Goal: Task Accomplishment & Management: Complete application form

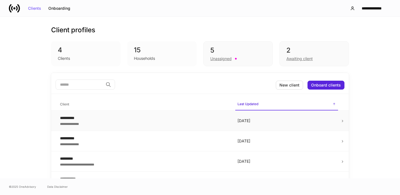
click at [174, 119] on div "**********" at bounding box center [144, 118] width 169 height 6
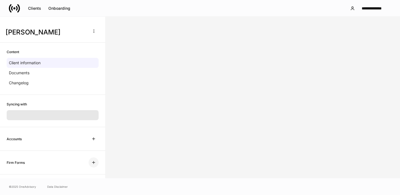
click at [94, 162] on icon "button" at bounding box center [93, 162] width 4 height 4
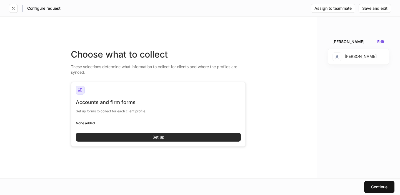
click at [113, 135] on button "Set up" at bounding box center [158, 137] width 165 height 9
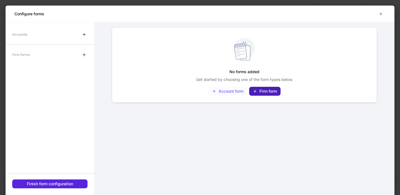
drag, startPoint x: 261, startPoint y: 91, endPoint x: 226, endPoint y: 87, distance: 35.8
click at [261, 91] on div "Firm form" at bounding box center [265, 91] width 24 height 4
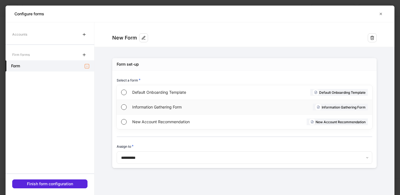
click at [167, 108] on span "Information Gathering Form" at bounding box center [187, 107] width 111 height 6
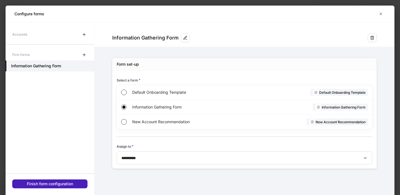
click at [73, 183] on div "Finish form configuration" at bounding box center [50, 184] width 46 height 4
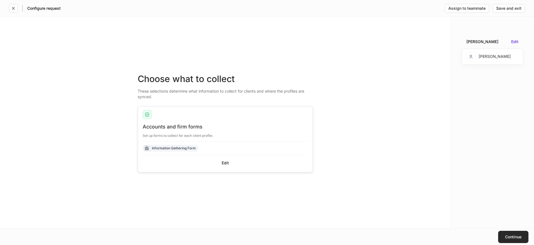
click at [400, 195] on button "Continue" at bounding box center [513, 237] width 30 height 12
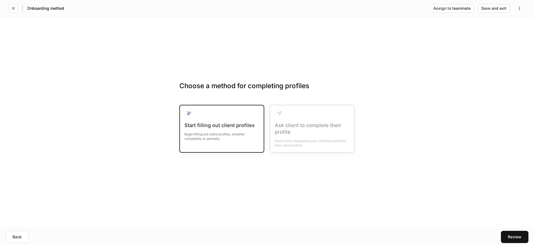
click at [230, 129] on div "Begin filling out client profiles, whether completely or partially." at bounding box center [221, 135] width 75 height 12
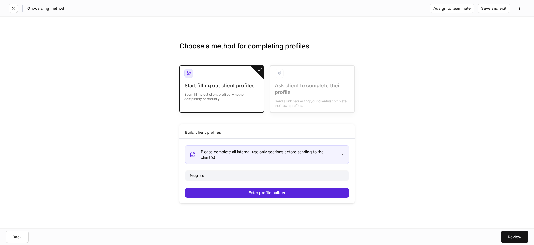
click at [234, 189] on div "Build client profiles Please complete all internal-use only sections before sen…" at bounding box center [266, 163] width 175 height 79
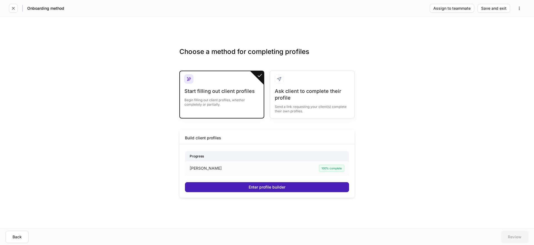
click at [232, 189] on button "Enter profile builder" at bounding box center [267, 187] width 164 height 10
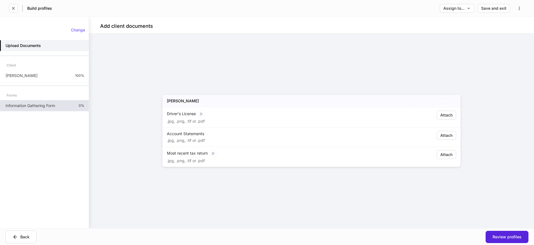
click at [67, 106] on div "Information Gathering Form 0%" at bounding box center [44, 105] width 89 height 11
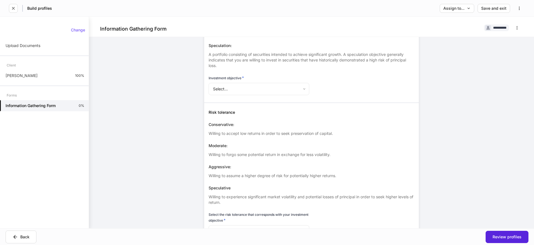
scroll to position [770, 0]
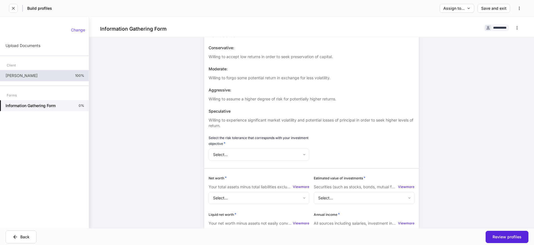
click at [18, 73] on p "[PERSON_NAME]" at bounding box center [22, 76] width 32 height 6
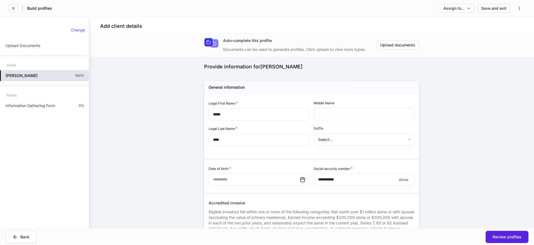
type input "**********"
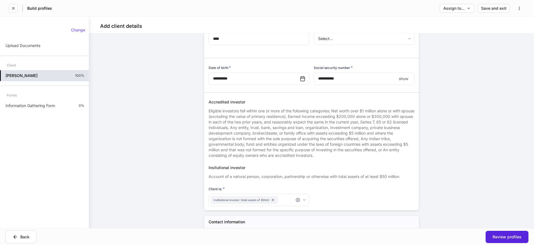
scroll to position [101, 0]
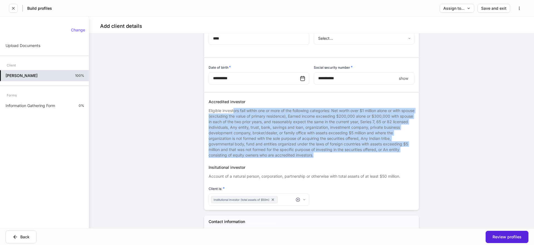
drag, startPoint x: 234, startPoint y: 110, endPoint x: 318, endPoint y: 156, distance: 95.2
click at [318, 156] on div "Eligible investors fall within one or more of the following categories: Net wor…" at bounding box center [312, 131] width 206 height 53
click at [290, 140] on div "Eligible investors fall within one or more of the following categories: Net wor…" at bounding box center [312, 131] width 206 height 53
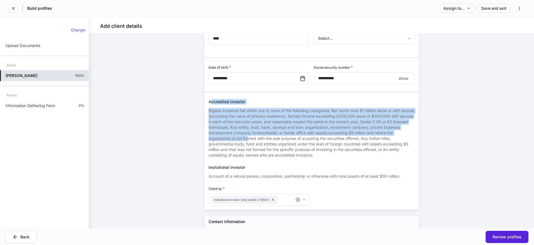
drag, startPoint x: 217, startPoint y: 103, endPoint x: 245, endPoint y: 141, distance: 47.1
click at [248, 141] on div "Accredited investor Eligible investors fall within one or more of the following…" at bounding box center [312, 128] width 206 height 59
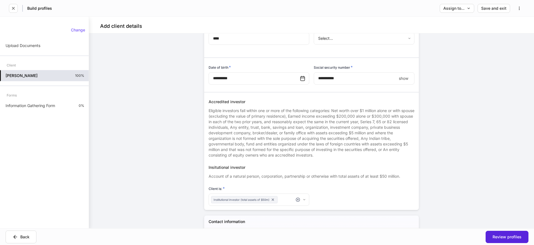
click at [241, 141] on div "Eligible investors fall within one or more of the following categories: Net wor…" at bounding box center [312, 131] width 206 height 53
drag, startPoint x: 209, startPoint y: 102, endPoint x: 243, endPoint y: 105, distance: 33.8
click at [244, 103] on div "Accredited investor" at bounding box center [312, 102] width 206 height 6
drag, startPoint x: 213, startPoint y: 166, endPoint x: 222, endPoint y: 148, distance: 19.9
click at [213, 166] on div "Insitutional investor" at bounding box center [312, 168] width 206 height 6
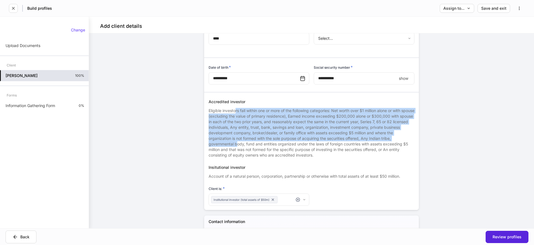
drag, startPoint x: 235, startPoint y: 111, endPoint x: 237, endPoint y: 146, distance: 35.4
click at [237, 146] on div "Eligible investors fall within one or more of the following categories: Net wor…" at bounding box center [312, 131] width 206 height 53
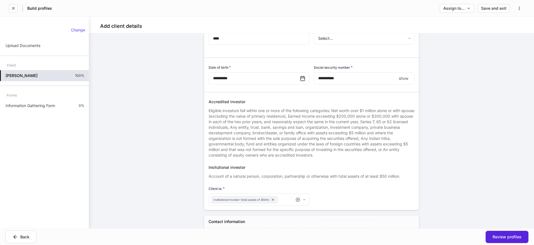
drag, startPoint x: 241, startPoint y: 143, endPoint x: 251, endPoint y: 137, distance: 11.2
click at [242, 142] on div "Eligible investors fall within one or more of the following categories: Net wor…" at bounding box center [312, 131] width 206 height 53
drag, startPoint x: 232, startPoint y: 103, endPoint x: 224, endPoint y: 102, distance: 7.9
click at [232, 103] on div "Accredited investor" at bounding box center [312, 102] width 206 height 6
drag, startPoint x: 221, startPoint y: 101, endPoint x: 239, endPoint y: 102, distance: 17.8
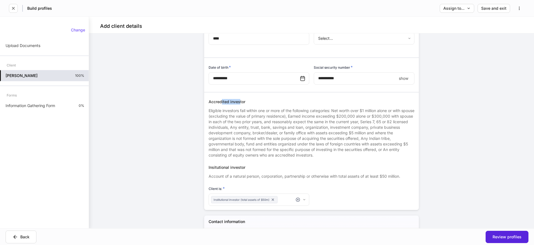
click at [239, 102] on div "Accredited investor" at bounding box center [312, 102] width 206 height 6
click at [238, 117] on div "Eligible investors fall within one or more of the following categories: Net wor…" at bounding box center [312, 131] width 206 height 53
drag, startPoint x: 209, startPoint y: 101, endPoint x: 230, endPoint y: 101, distance: 21.1
click at [230, 101] on div "Accredited investor" at bounding box center [312, 102] width 206 height 6
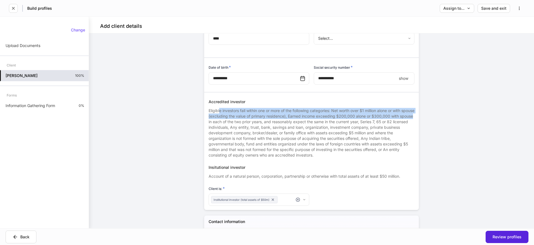
drag, startPoint x: 220, startPoint y: 109, endPoint x: 221, endPoint y: 124, distance: 14.8
click at [221, 124] on div "Eligible investors fall within one or more of the following categories: Net wor…" at bounding box center [312, 131] width 206 height 53
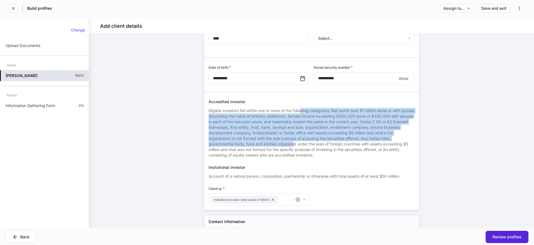
drag, startPoint x: 303, startPoint y: 111, endPoint x: 295, endPoint y: 143, distance: 32.4
click at [295, 143] on div "Eligible investors fall within one or more of the following categories: Net wor…" at bounding box center [312, 131] width 206 height 53
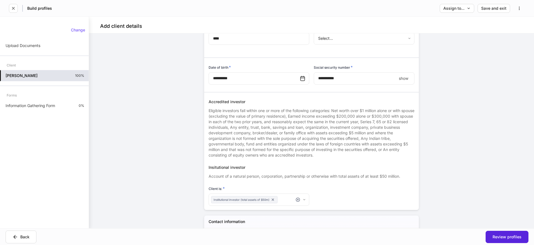
click at [295, 143] on div "Eligible investors fall within one or more of the following categories: Net wor…" at bounding box center [312, 131] width 206 height 53
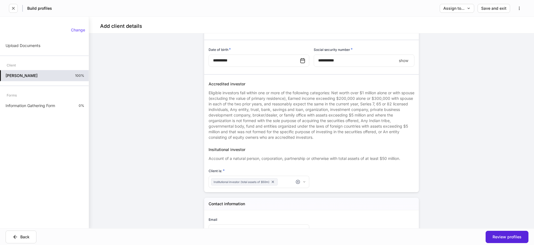
scroll to position [119, 0]
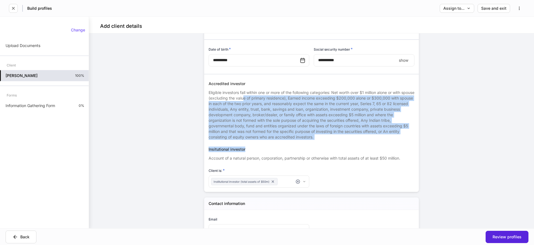
drag, startPoint x: 258, startPoint y: 98, endPoint x: 259, endPoint y: 153, distance: 55.3
click at [260, 151] on div "**********" at bounding box center [309, 81] width 210 height 214
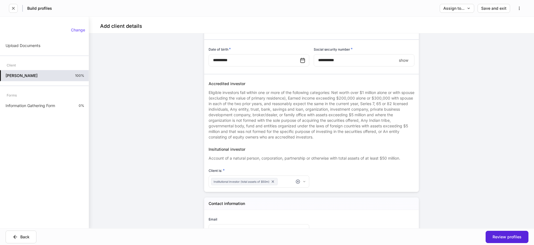
drag, startPoint x: 253, startPoint y: 159, endPoint x: 244, endPoint y: 160, distance: 8.4
click at [253, 159] on div "Account of a natural person, corporation, partnership or otherwise with total a…" at bounding box center [312, 156] width 206 height 9
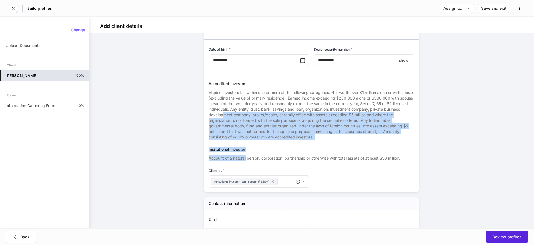
drag, startPoint x: 243, startPoint y: 142, endPoint x: 224, endPoint y: 147, distance: 19.2
click at [245, 159] on div "**********" at bounding box center [309, 81] width 210 height 214
click at [55, 108] on p "Information Gathering Form" at bounding box center [31, 106] width 50 height 6
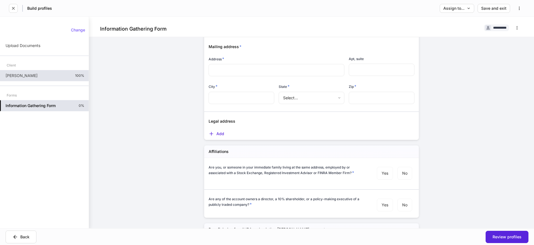
scroll to position [21, 0]
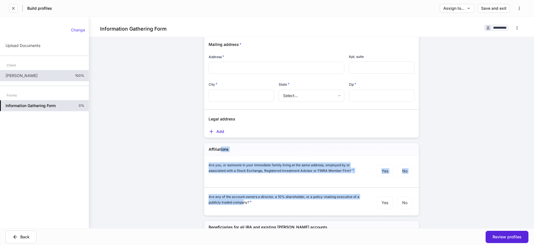
drag, startPoint x: 220, startPoint y: 150, endPoint x: 244, endPoint y: 201, distance: 56.5
click at [244, 195] on div "Affiliations Are you, or someone in your immediate family living at the same ad…" at bounding box center [311, 179] width 215 height 72
click at [244, 195] on h6 "Are any of the account owners a director, a 10% shareholder, or a policy-making…" at bounding box center [286, 199] width 155 height 11
drag, startPoint x: 288, startPoint y: 163, endPoint x: 297, endPoint y: 213, distance: 50.7
click at [297, 195] on div "Affiliations Are you, or someone in your immediate family living at the same ad…" at bounding box center [311, 179] width 215 height 72
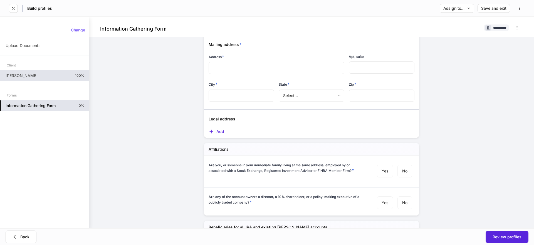
click at [300, 195] on div "Are any of the account owners a director, a 10% shareholder, or a policy-making…" at bounding box center [312, 203] width 206 height 18
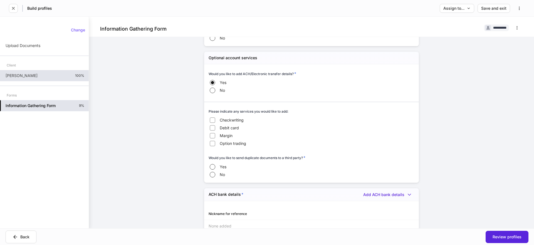
scroll to position [240, 0]
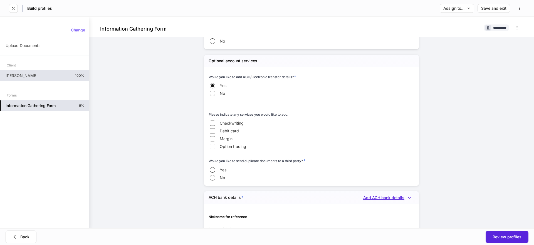
click at [391, 195] on div "Add ACH bank details" at bounding box center [388, 198] width 51 height 6
click at [386, 195] on li "Add new ACH bank details" at bounding box center [386, 209] width 58 height 9
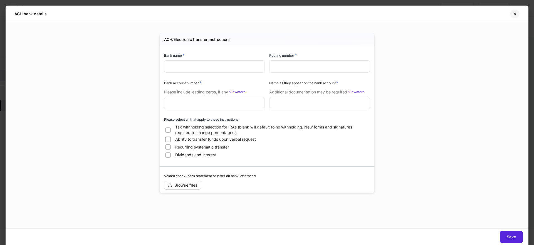
click at [400, 14] on icon "button" at bounding box center [515, 14] width 2 height 2
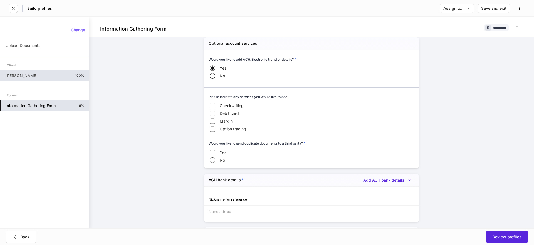
scroll to position [259, 0]
click at [379, 179] on div "Add ACH bank details" at bounding box center [388, 178] width 51 height 6
drag, startPoint x: 370, startPoint y: 188, endPoint x: 258, endPoint y: 176, distance: 113.0
click at [370, 188] on li "Add new ACH bank details" at bounding box center [386, 189] width 58 height 9
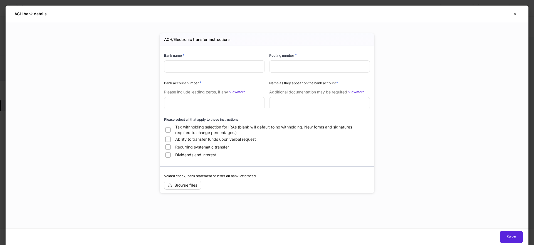
scroll to position [258, 0]
click at [278, 100] on input "text" at bounding box center [319, 103] width 101 height 12
drag, startPoint x: 201, startPoint y: 65, endPoint x: 228, endPoint y: 61, distance: 26.8
click at [202, 65] on input "text" at bounding box center [214, 66] width 101 height 12
drag, startPoint x: 516, startPoint y: 14, endPoint x: 373, endPoint y: 180, distance: 219.5
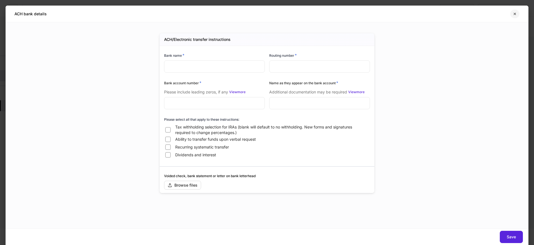
click at [400, 14] on icon "button" at bounding box center [515, 14] width 4 height 4
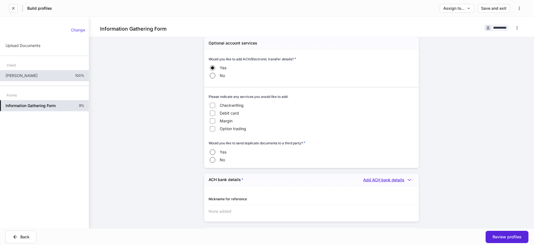
click at [380, 180] on div "Add ACH bank details" at bounding box center [388, 180] width 51 height 6
drag, startPoint x: 368, startPoint y: 193, endPoint x: 215, endPoint y: 108, distance: 175.3
click at [368, 193] on li "Add new ACH bank details" at bounding box center [386, 191] width 58 height 9
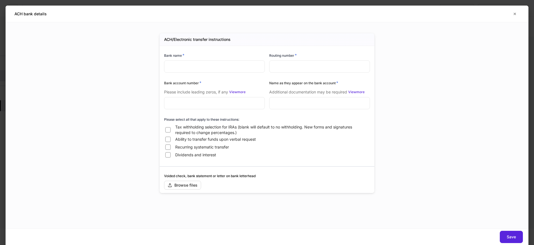
click at [211, 67] on input "text" at bounding box center [214, 66] width 101 height 12
type input "*****"
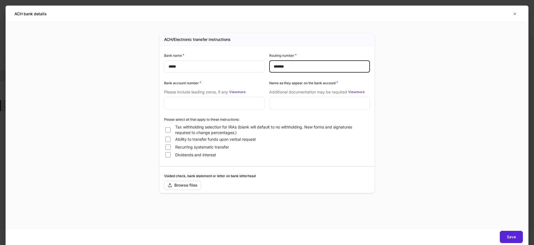
type input "*******"
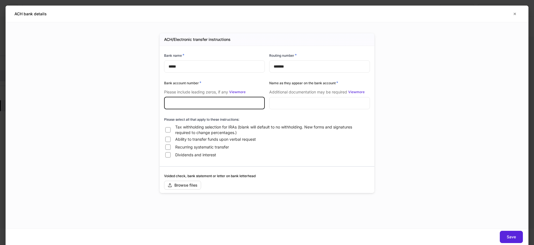
click at [180, 103] on input "text" at bounding box center [214, 103] width 101 height 12
type input "*********"
click at [148, 109] on div "ACH/Electronic transfer instructions Bank name * ***** ​ Routing number * *****…" at bounding box center [267, 125] width 250 height 206
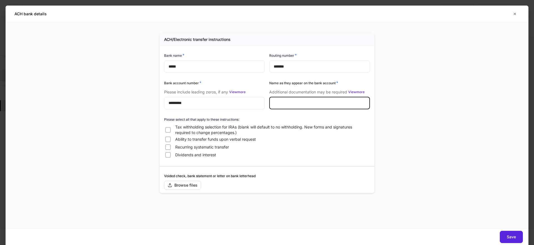
click at [293, 105] on input "text" at bounding box center [319, 103] width 101 height 12
type input "*"
type input "**********"
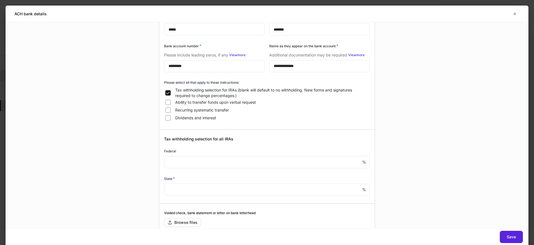
scroll to position [61, 0]
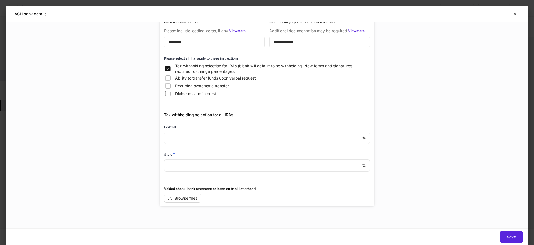
click at [210, 140] on input "number" at bounding box center [263, 138] width 198 height 12
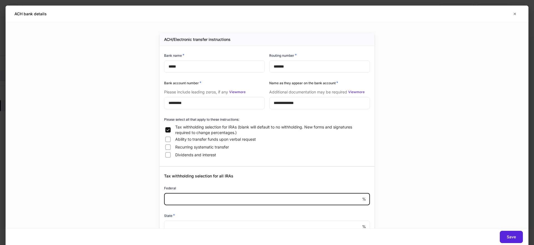
click at [188, 195] on input "number" at bounding box center [263, 199] width 198 height 12
type input "**"
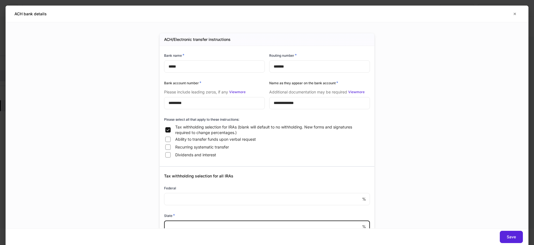
click at [200, 195] on input "number" at bounding box center [263, 227] width 198 height 12
type input "**"
click at [400, 195] on div "**********" at bounding box center [267, 125] width 523 height 206
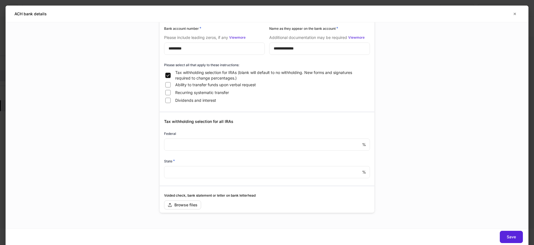
scroll to position [61, 0]
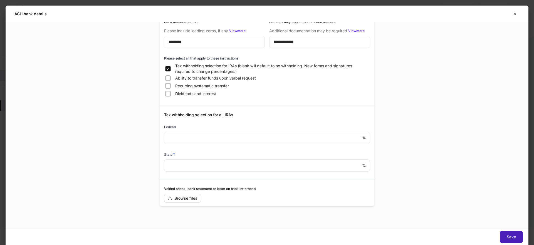
click at [400, 195] on button "Save" at bounding box center [511, 237] width 23 height 12
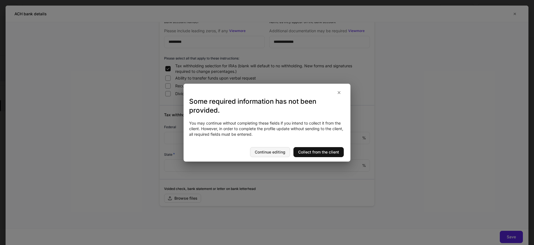
drag, startPoint x: 255, startPoint y: 154, endPoint x: 249, endPoint y: 157, distance: 6.9
click at [255, 154] on div "Continue editing" at bounding box center [270, 152] width 31 height 4
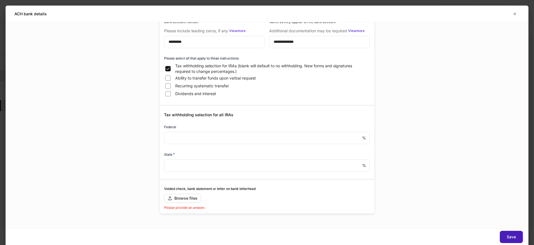
click at [400, 195] on div "Save" at bounding box center [511, 237] width 9 height 4
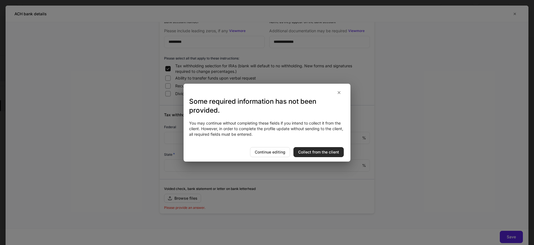
click at [317, 153] on div "Collect from the client" at bounding box center [318, 152] width 41 height 4
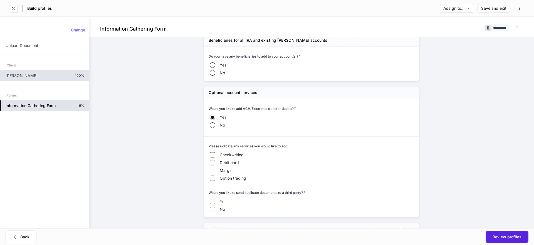
scroll to position [259, 0]
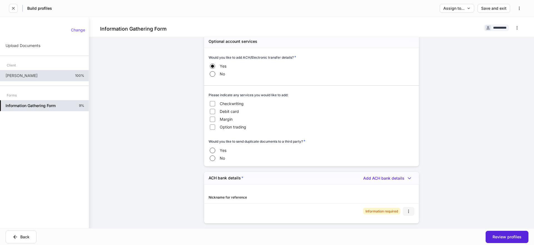
click at [400, 195] on button "button" at bounding box center [409, 211] width 12 height 9
drag, startPoint x: 401, startPoint y: 222, endPoint x: 380, endPoint y: 213, distance: 23.0
click at [400, 195] on li "Edit" at bounding box center [404, 224] width 21 height 9
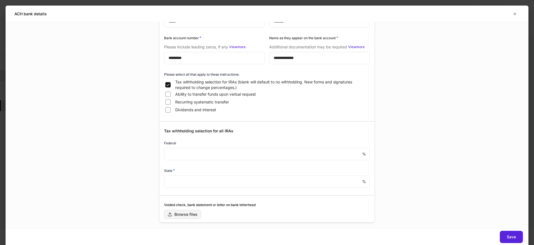
scroll to position [61, 0]
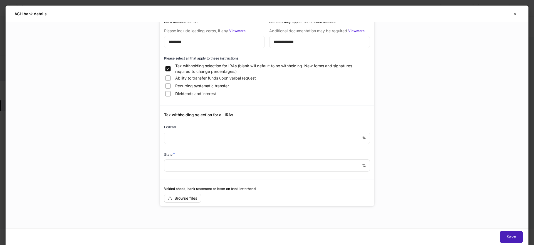
click at [400, 195] on button "Save" at bounding box center [511, 237] width 23 height 12
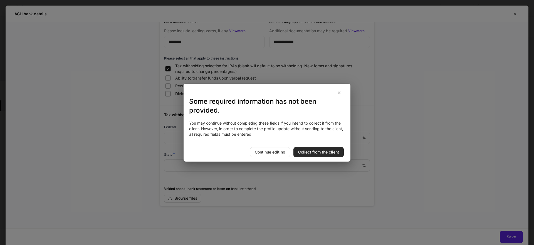
click at [315, 152] on div "Collect from the client" at bounding box center [318, 152] width 41 height 4
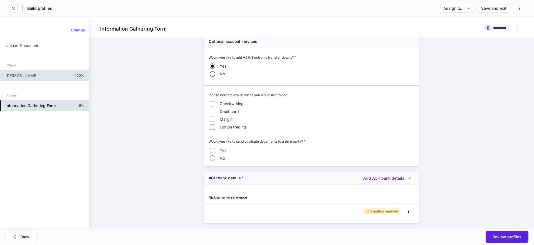
drag, startPoint x: 241, startPoint y: 208, endPoint x: 219, endPoint y: 211, distance: 22.1
click at [237, 195] on div "Information required" at bounding box center [311, 212] width 215 height 16
drag, startPoint x: 219, startPoint y: 211, endPoint x: 270, endPoint y: 206, distance: 51.4
click at [264, 195] on div "Information required" at bounding box center [311, 212] width 215 height 16
click at [227, 195] on div "Information required" at bounding box center [311, 212] width 215 height 16
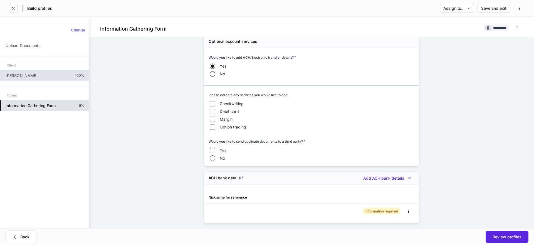
drag, startPoint x: 212, startPoint y: 210, endPoint x: 231, endPoint y: 211, distance: 18.4
click at [232, 195] on div "Information required" at bounding box center [311, 212] width 215 height 16
click at [224, 195] on div "Information required" at bounding box center [311, 212] width 215 height 16
drag, startPoint x: 212, startPoint y: 206, endPoint x: 393, endPoint y: 212, distance: 181.1
click at [400, 195] on div "Information required" at bounding box center [311, 212] width 215 height 16
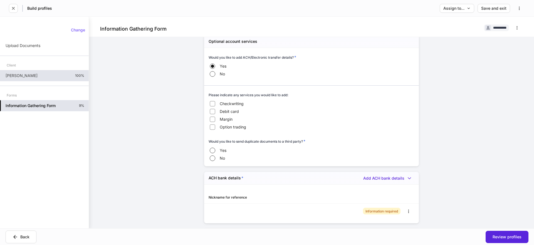
drag, startPoint x: 314, startPoint y: 212, endPoint x: 232, endPoint y: 208, distance: 82.4
click at [310, 195] on div "Information required" at bounding box center [311, 212] width 215 height 16
drag, startPoint x: 208, startPoint y: 209, endPoint x: 268, endPoint y: 211, distance: 59.3
click at [268, 195] on div "Information required" at bounding box center [311, 212] width 215 height 16
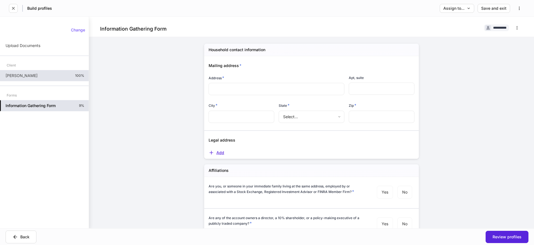
click at [220, 153] on div "Add" at bounding box center [217, 153] width 16 height 6
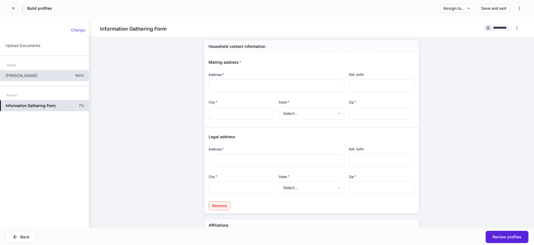
click at [217, 195] on div "Remove" at bounding box center [219, 206] width 15 height 4
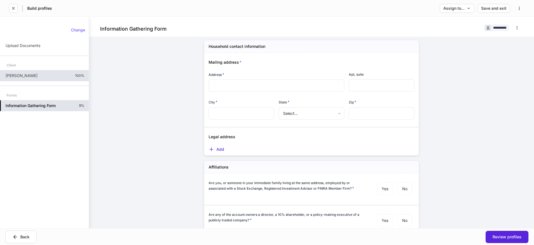
scroll to position [4, 0]
click at [221, 149] on div "Add" at bounding box center [217, 149] width 16 height 6
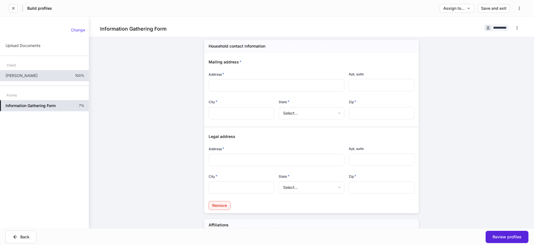
click at [230, 195] on button "Remove" at bounding box center [220, 205] width 22 height 9
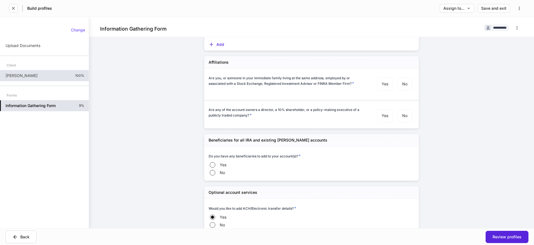
scroll to position [56, 0]
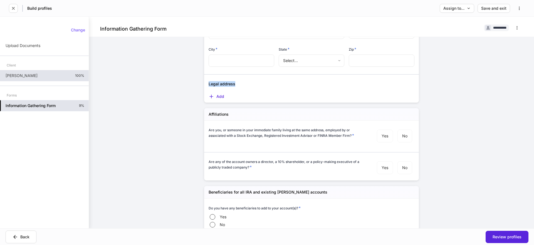
drag, startPoint x: 227, startPoint y: 85, endPoint x: 196, endPoint y: 84, distance: 30.3
click at [231, 86] on div "Legal address" at bounding box center [309, 81] width 210 height 12
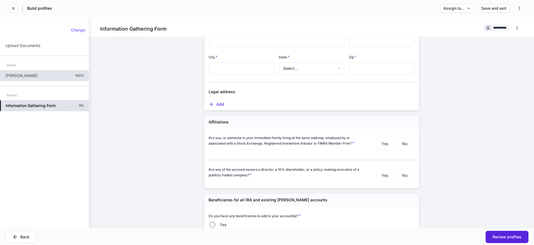
scroll to position [34, 0]
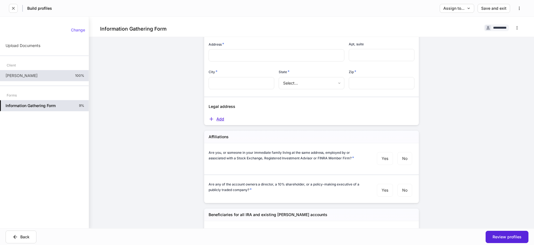
click at [220, 118] on div "Add" at bounding box center [217, 119] width 16 height 6
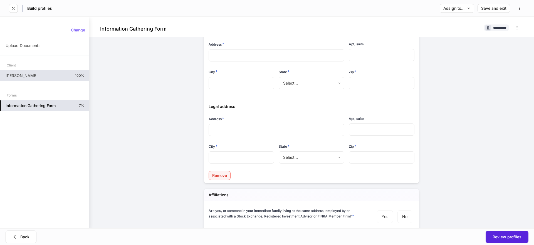
click at [224, 178] on button "Remove" at bounding box center [220, 175] width 22 height 9
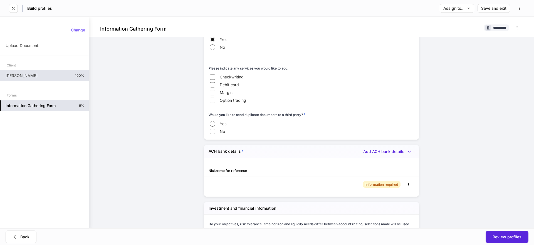
scroll to position [294, 0]
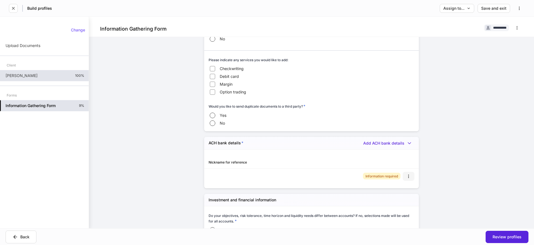
click at [400, 176] on icon "button" at bounding box center [408, 176] width 4 height 4
drag, startPoint x: 300, startPoint y: 169, endPoint x: 336, endPoint y: 167, distance: 35.6
click at [302, 169] on div at bounding box center [267, 122] width 534 height 245
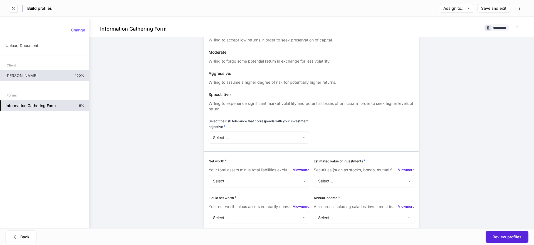
scroll to position [875, 0]
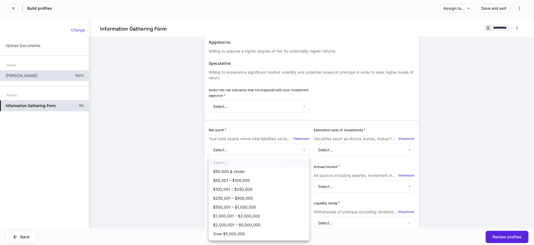
click at [274, 184] on body "**********" at bounding box center [267, 122] width 534 height 245
click at [185, 142] on div at bounding box center [267, 122] width 534 height 245
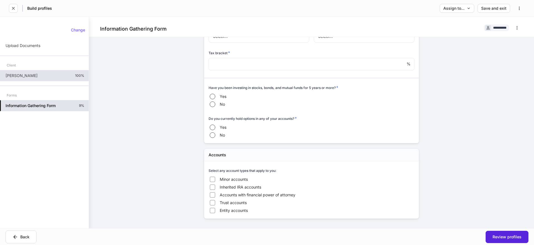
scroll to position [1070, 0]
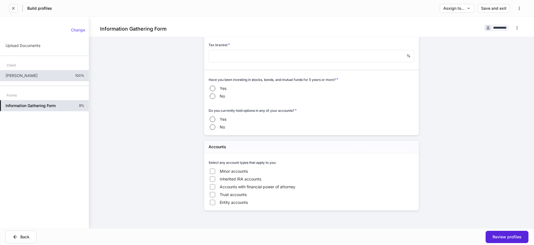
click at [239, 172] on span "Minor accounts" at bounding box center [234, 172] width 28 height 6
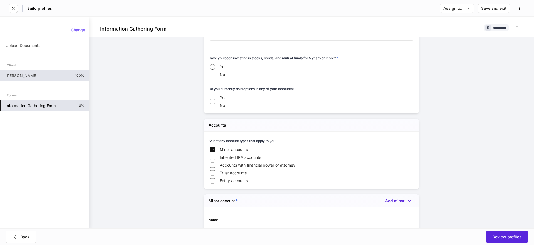
scroll to position [1124, 0]
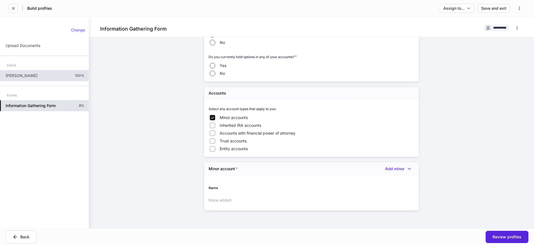
click at [227, 126] on span "Inherited IRA accounts" at bounding box center [240, 126] width 41 height 6
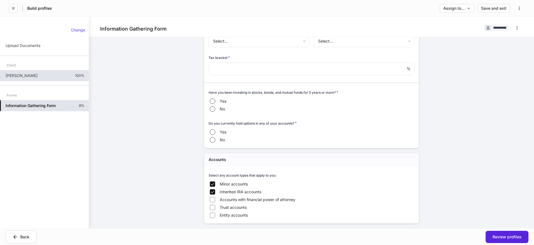
scroll to position [1054, 0]
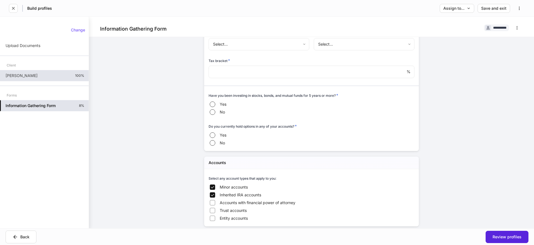
click at [220, 132] on span "Yes" at bounding box center [223, 135] width 7 height 6
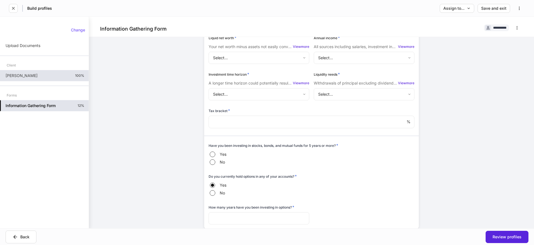
scroll to position [973, 0]
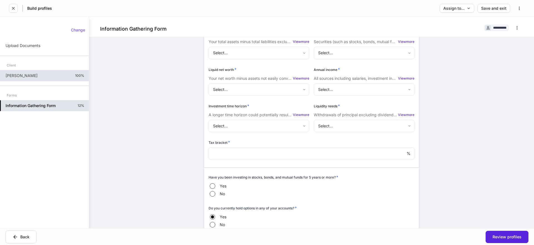
click at [247, 153] on input "number" at bounding box center [308, 153] width 198 height 12
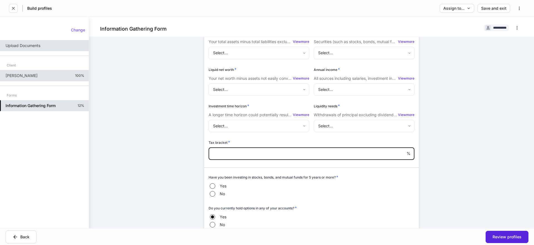
click at [38, 44] on p "Upload Documents" at bounding box center [23, 46] width 35 height 6
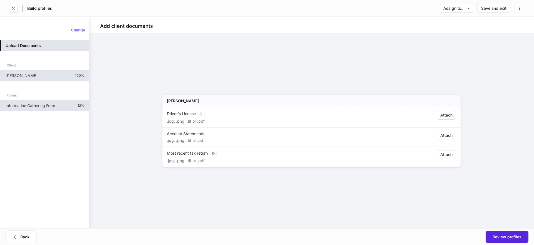
click at [44, 78] on div "[PERSON_NAME] 100%" at bounding box center [44, 75] width 89 height 11
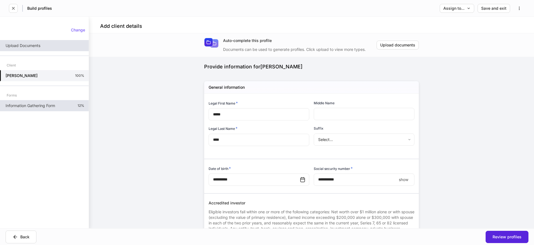
click at [42, 111] on div "Change Upload Documents Client [PERSON_NAME] 100% Forms Information Gathering F…" at bounding box center [44, 122] width 89 height 198
click at [42, 109] on div "Information Gathering Form 12%" at bounding box center [44, 105] width 89 height 11
